Goal: Information Seeking & Learning: Learn about a topic

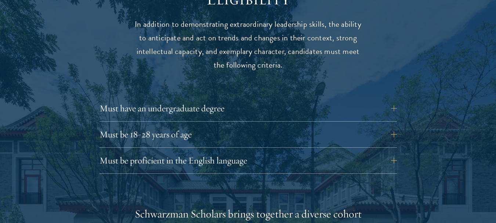
scroll to position [978, 0]
click at [277, 151] on button "Must be proficient in the English language" at bounding box center [254, 160] width 298 height 18
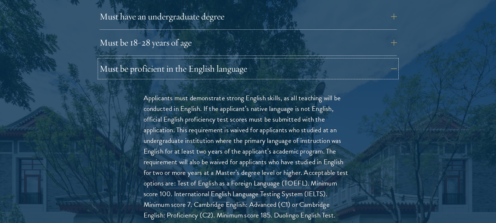
scroll to position [1069, 0]
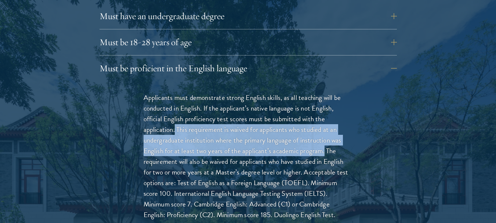
drag, startPoint x: 175, startPoint y: 112, endPoint x: 326, endPoint y: 139, distance: 153.1
click at [326, 139] on p "Applicants must demonstrate strong English skills, as all teaching will be cond…" at bounding box center [248, 161] width 209 height 139
copy p "This requirement is waived for applicants who studied at an undergraduate insti…"
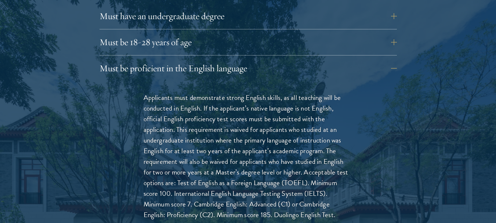
click at [142, 82] on div "Applicants must demonstrate strong English skills, as all teaching will be cond…" at bounding box center [248, 179] width 253 height 197
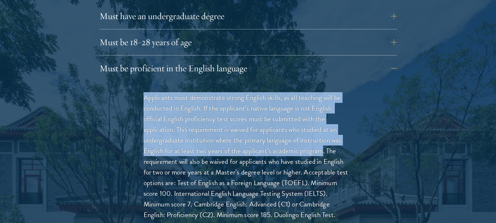
drag, startPoint x: 142, startPoint y: 82, endPoint x: 324, endPoint y: 134, distance: 189.4
click at [324, 134] on div "Applicants must demonstrate strong English skills, as all teaching will be cond…" at bounding box center [248, 179] width 253 height 197
copy p "Applicants must demonstrate strong English skills, as all teaching will be cond…"
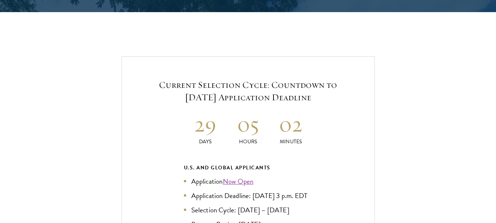
click at [367, 99] on div "Current Selection Cycle: Countdown to [DATE] Application Deadline 29 Days 05 Ho…" at bounding box center [248, 212] width 253 height 313
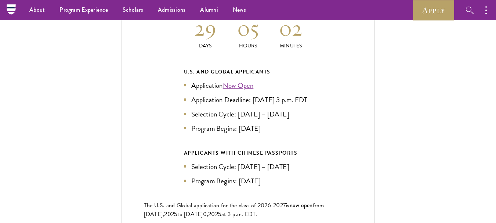
scroll to position [1790, 0]
